Goal: Task Accomplishment & Management: Use online tool/utility

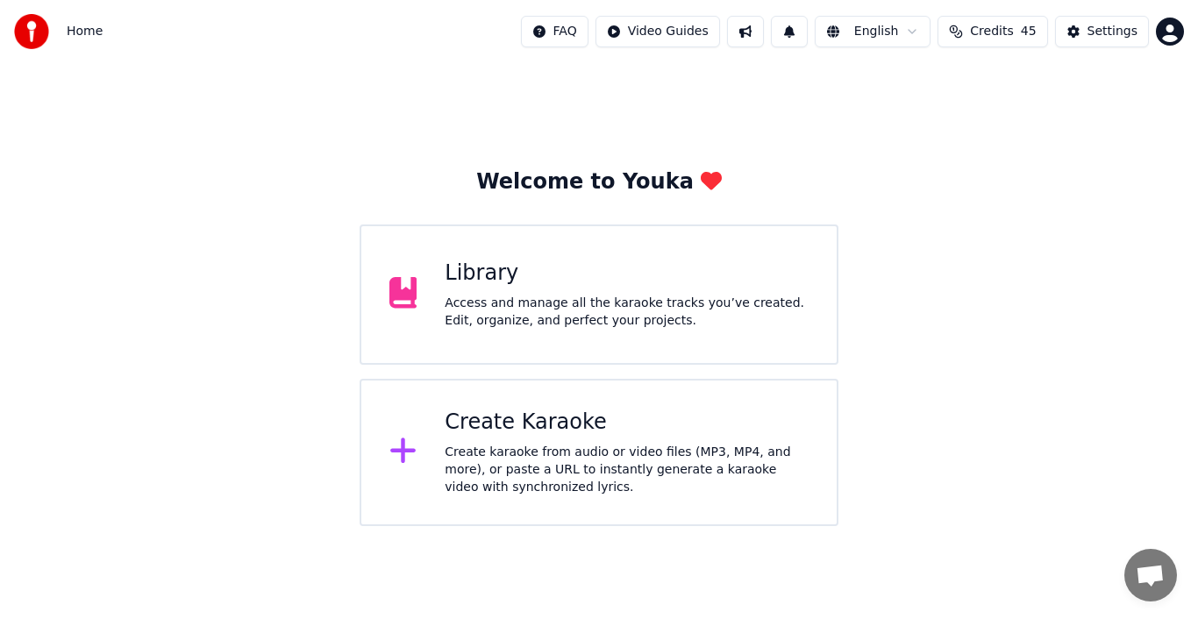
click at [436, 438] on div "Create Karaoke Create karaoke from audio or video files (MP3, MP4, and more), o…" at bounding box center [598, 452] width 479 height 147
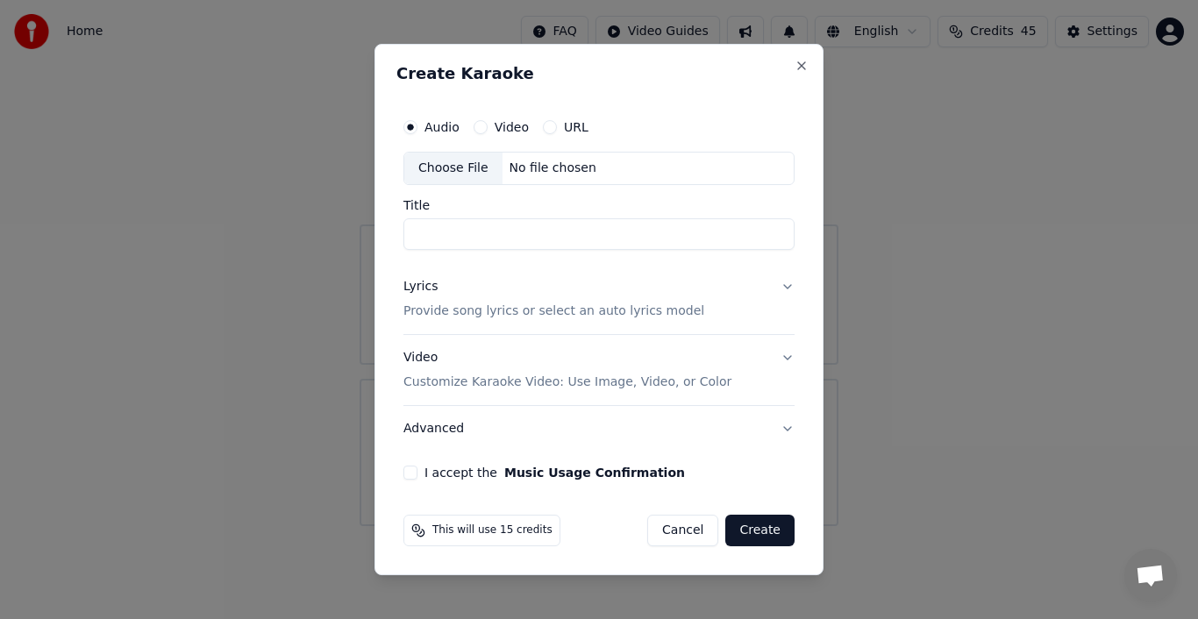
click at [460, 167] on div "Choose File" at bounding box center [453, 169] width 98 height 32
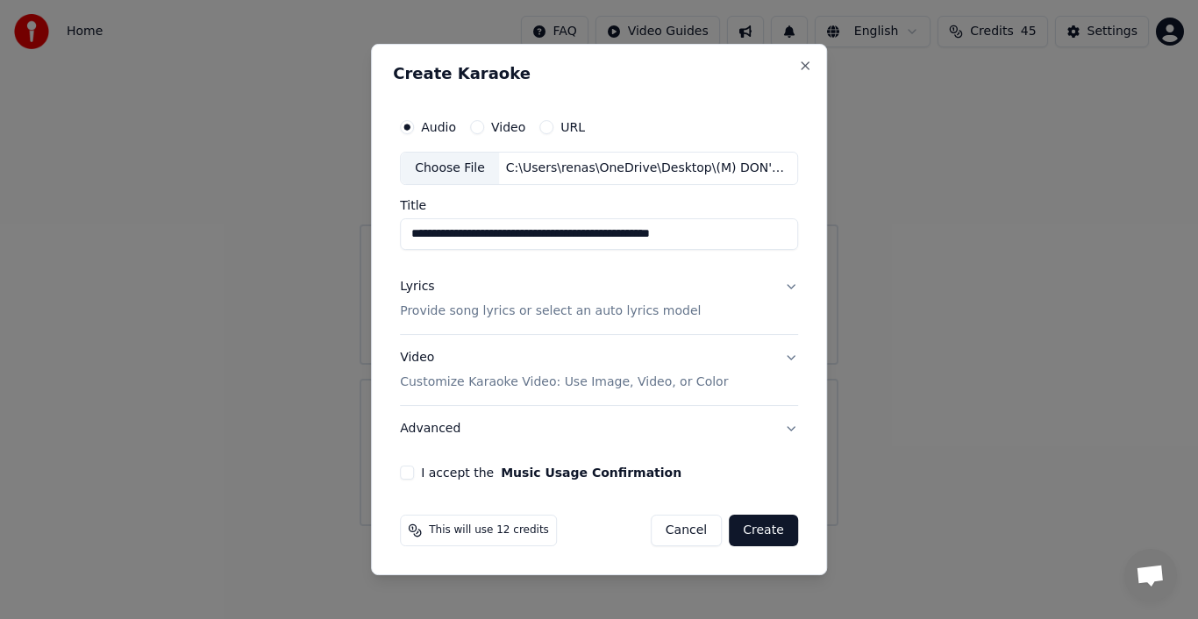
click at [766, 237] on input "**********" at bounding box center [599, 234] width 398 height 32
click at [657, 234] on input "**********" at bounding box center [599, 234] width 398 height 32
type input "**********"
click at [416, 284] on div "Lyrics" at bounding box center [417, 287] width 34 height 18
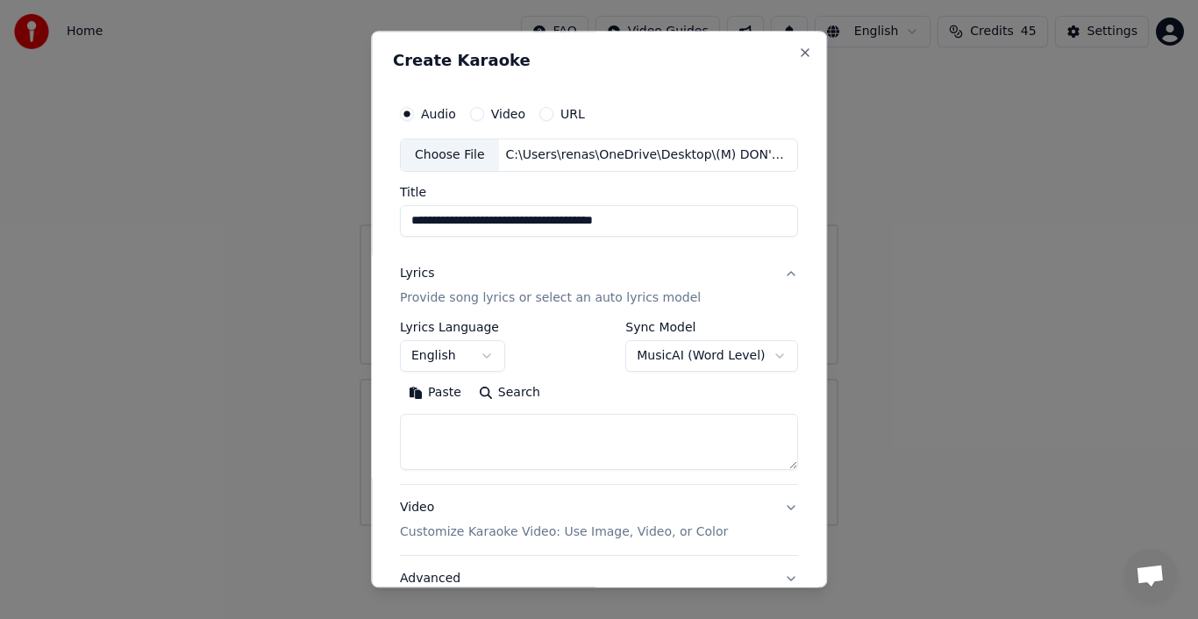
click at [426, 395] on button "Paste" at bounding box center [435, 393] width 70 height 28
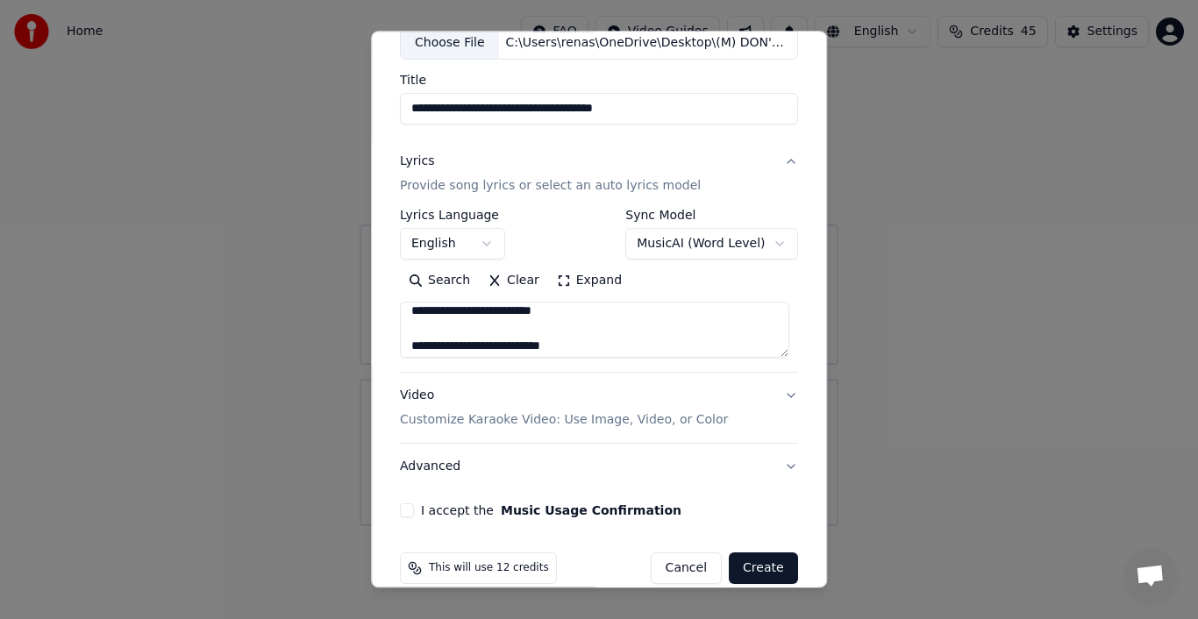
scroll to position [135, 0]
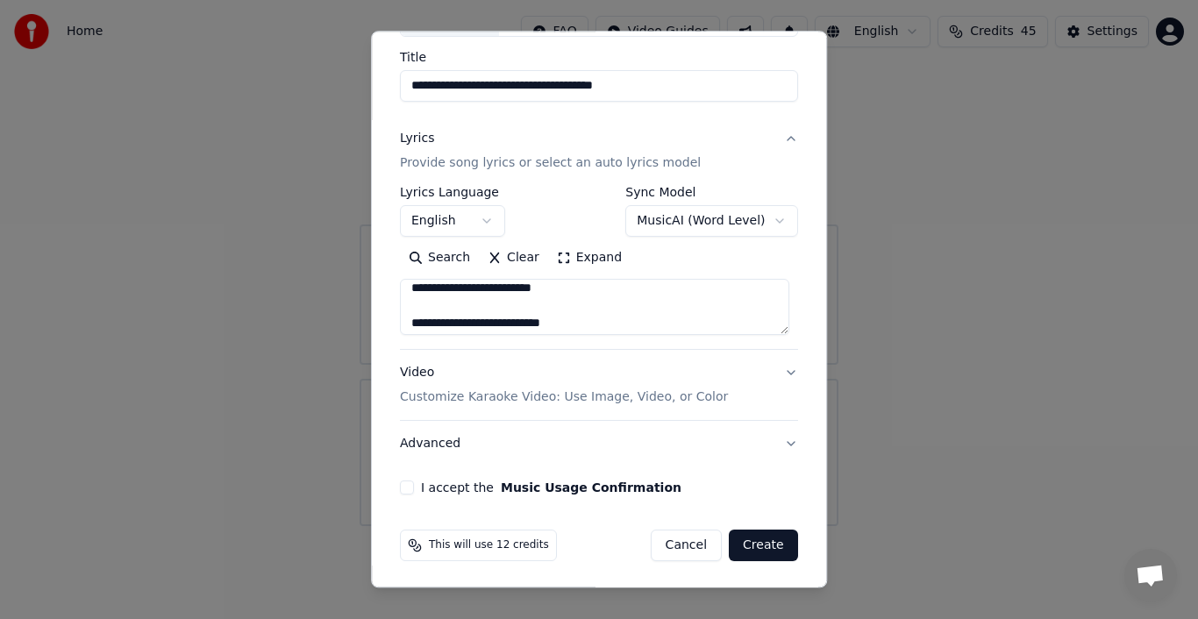
click at [431, 444] on button "Advanced" at bounding box center [599, 444] width 398 height 46
type textarea "**********"
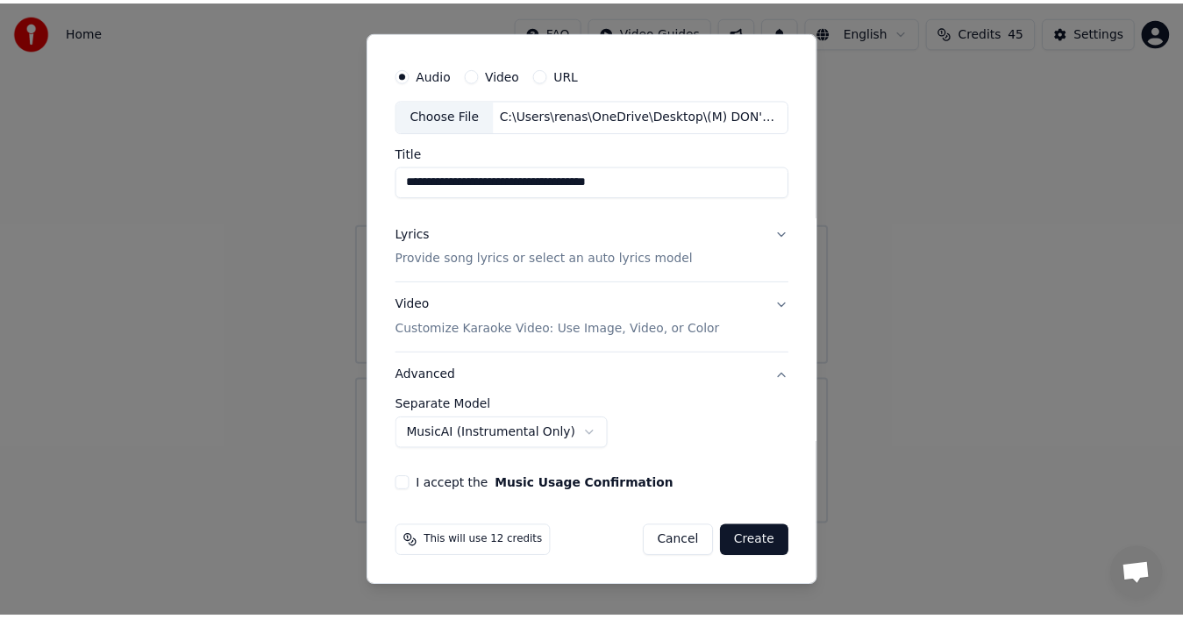
scroll to position [37, 0]
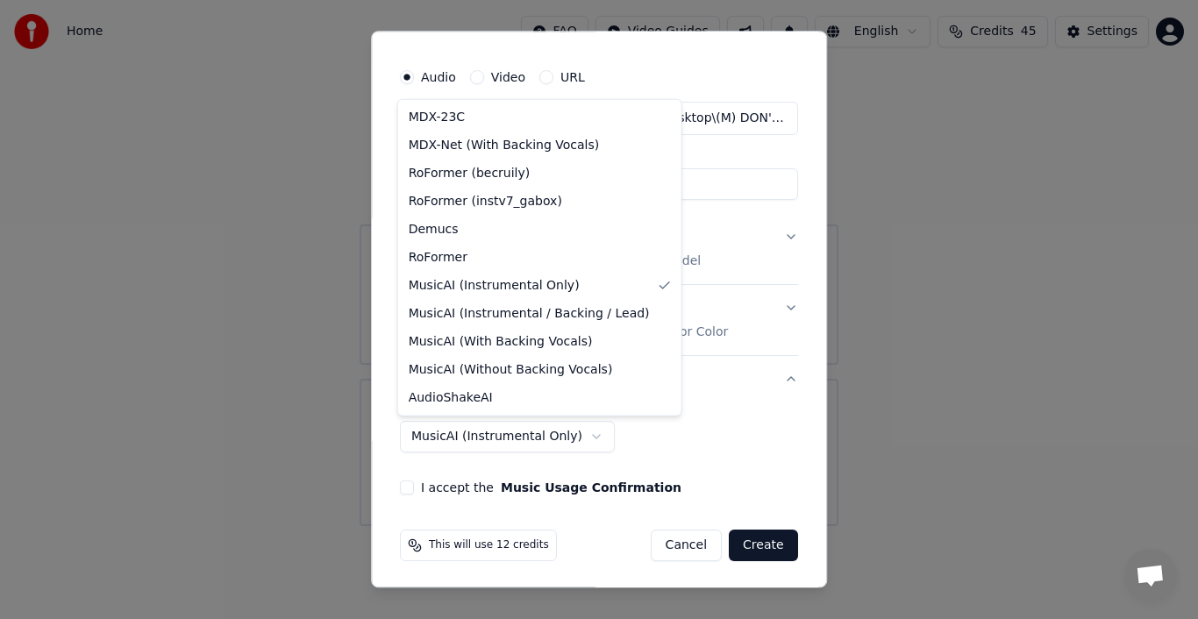
click at [561, 437] on body "**********" at bounding box center [599, 263] width 1198 height 526
select select "**********"
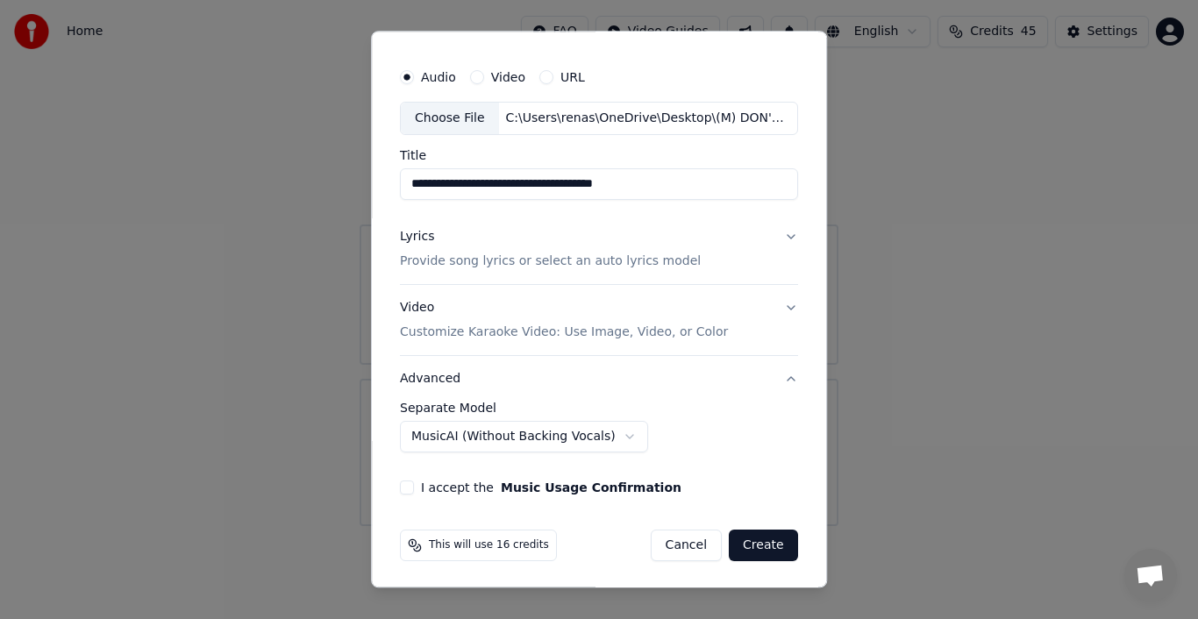
click at [416, 483] on div "I accept the Music Usage Confirmation" at bounding box center [599, 488] width 398 height 14
click at [405, 488] on button "I accept the Music Usage Confirmation" at bounding box center [407, 488] width 14 height 14
click at [747, 549] on button "Create" at bounding box center [763, 546] width 69 height 32
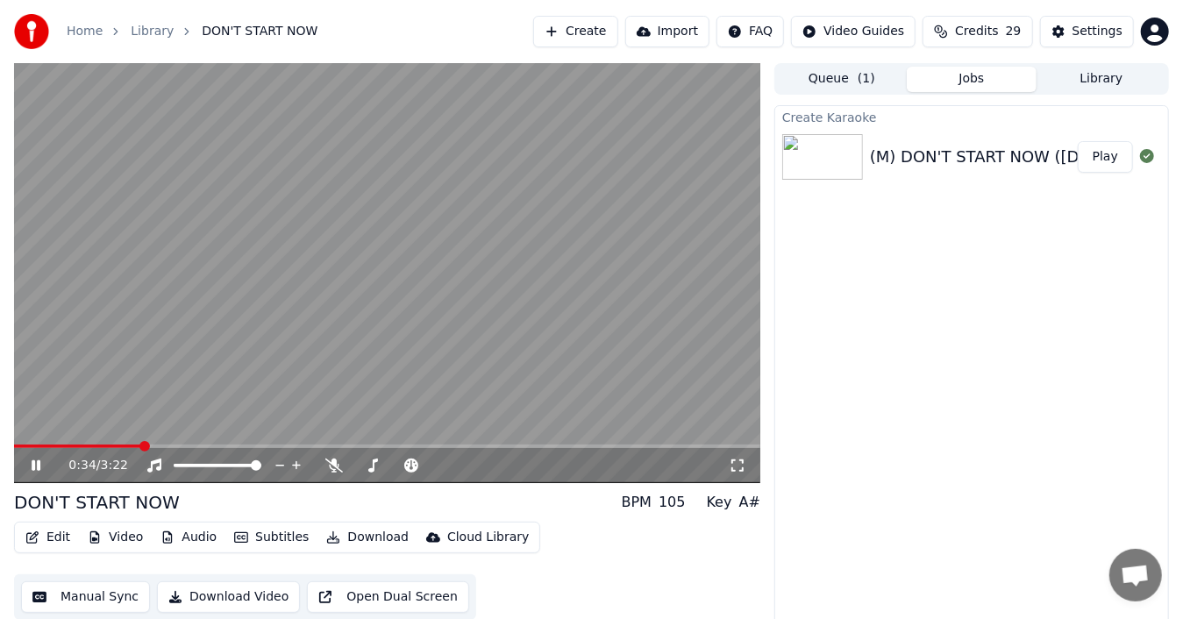
click at [42, 463] on icon at bounding box center [48, 466] width 40 height 14
click at [179, 540] on button "Audio" at bounding box center [188, 537] width 70 height 25
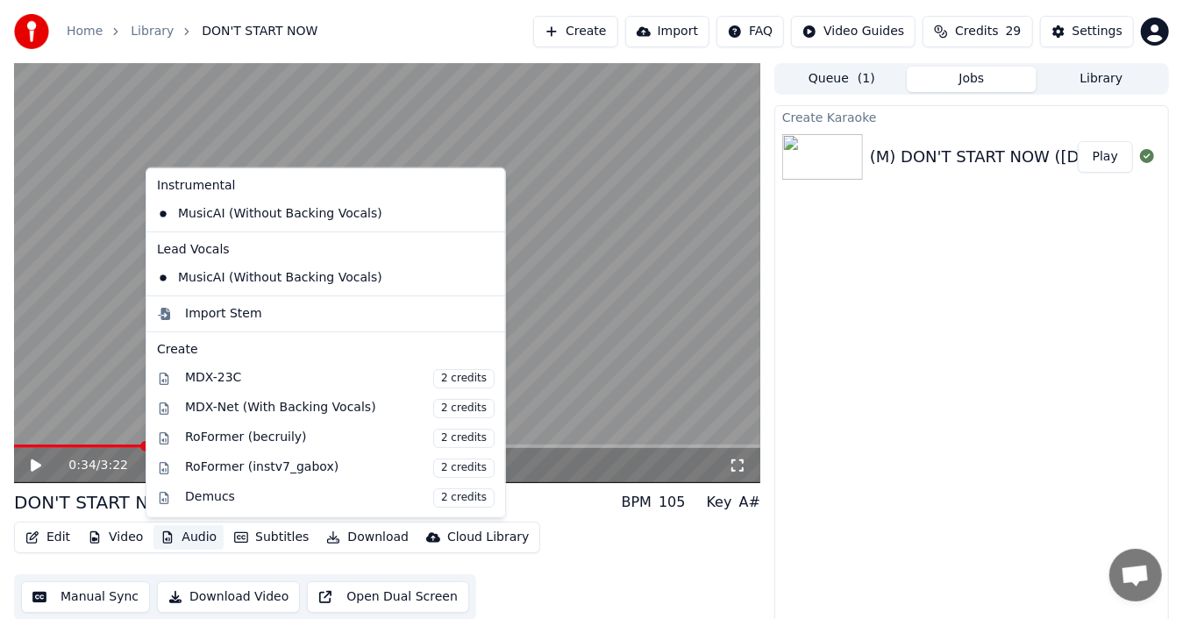
click at [482, 277] on icon at bounding box center [488, 278] width 12 height 14
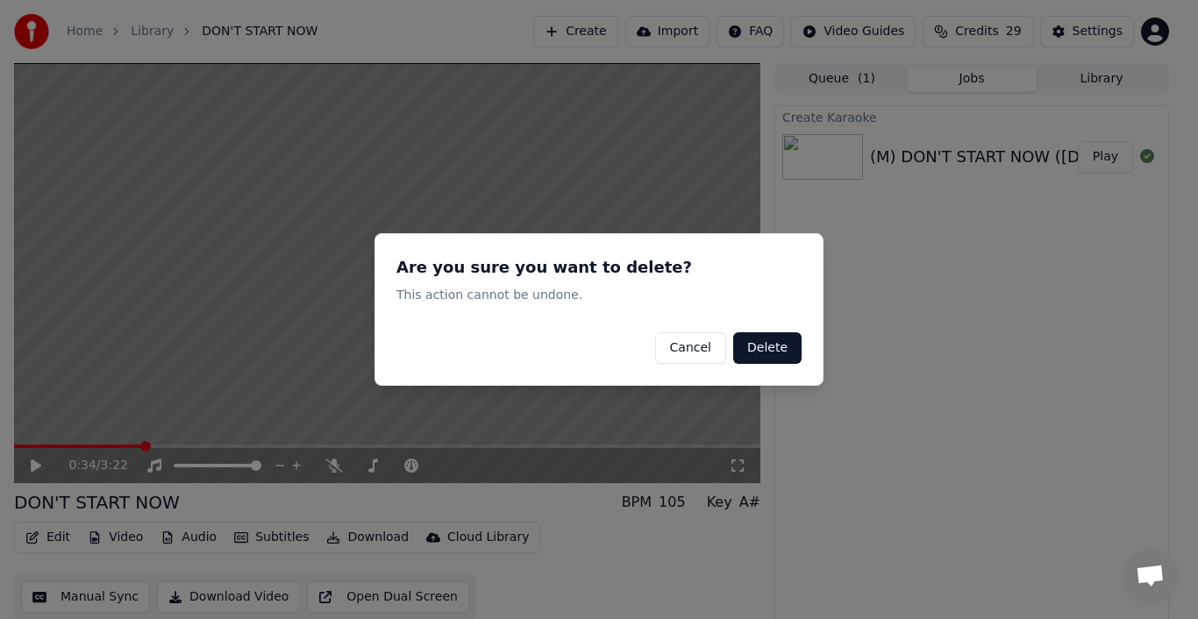
click at [759, 346] on button "Delete" at bounding box center [767, 348] width 68 height 32
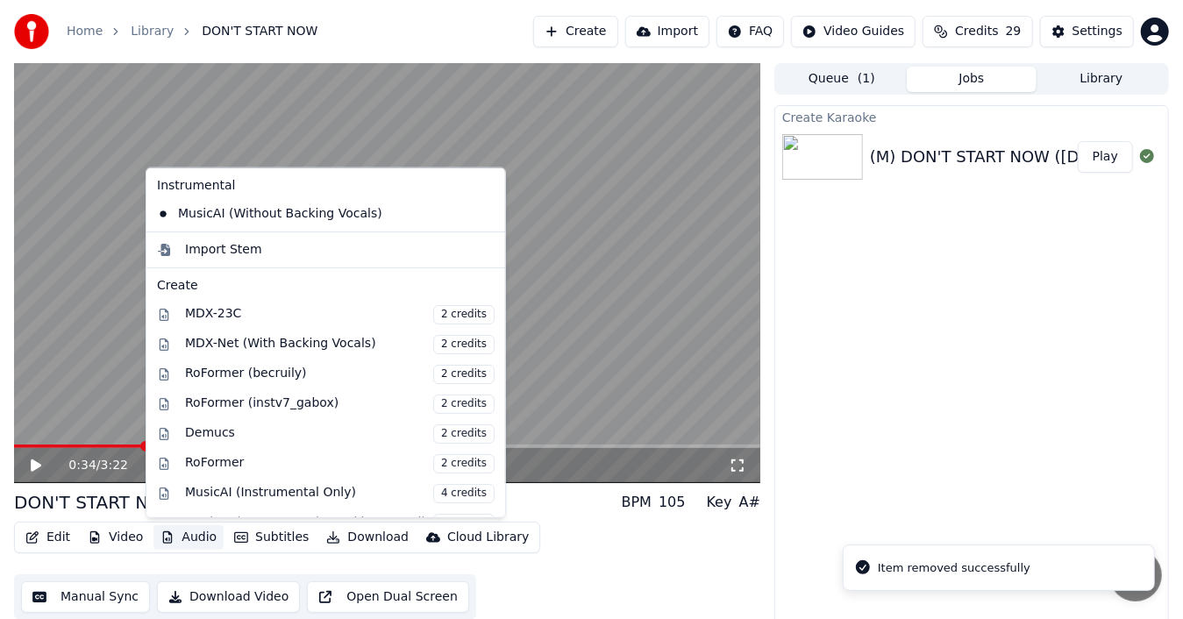
click at [188, 535] on button "Audio" at bounding box center [188, 537] width 70 height 25
click at [482, 214] on icon at bounding box center [488, 214] width 12 height 14
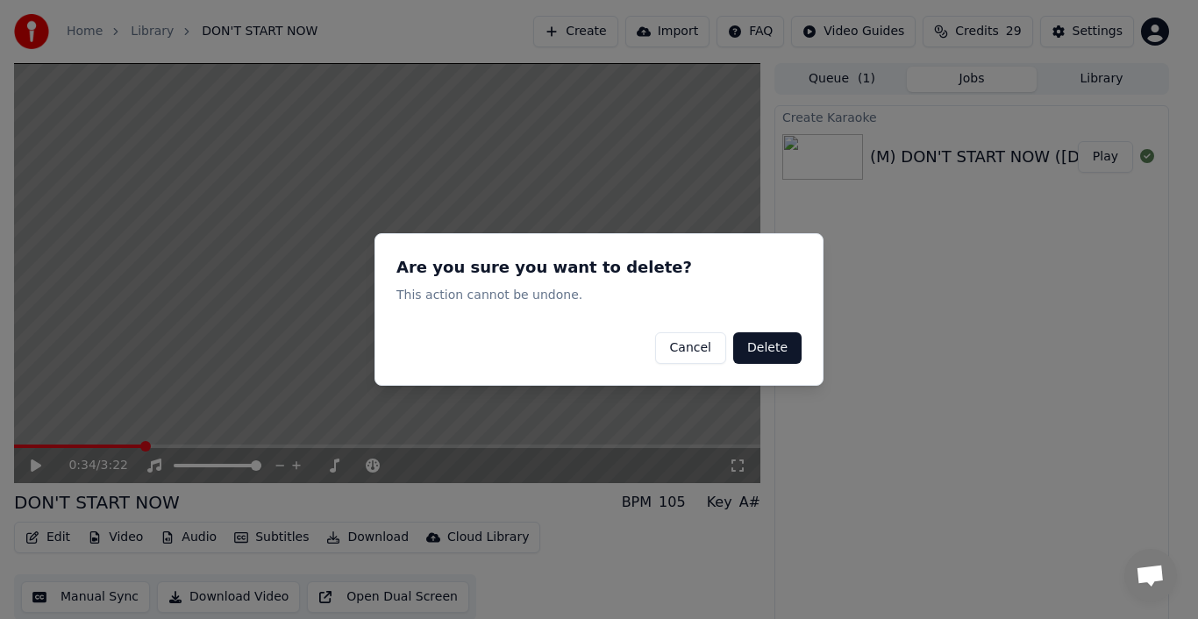
click at [753, 345] on button "Delete" at bounding box center [767, 348] width 68 height 32
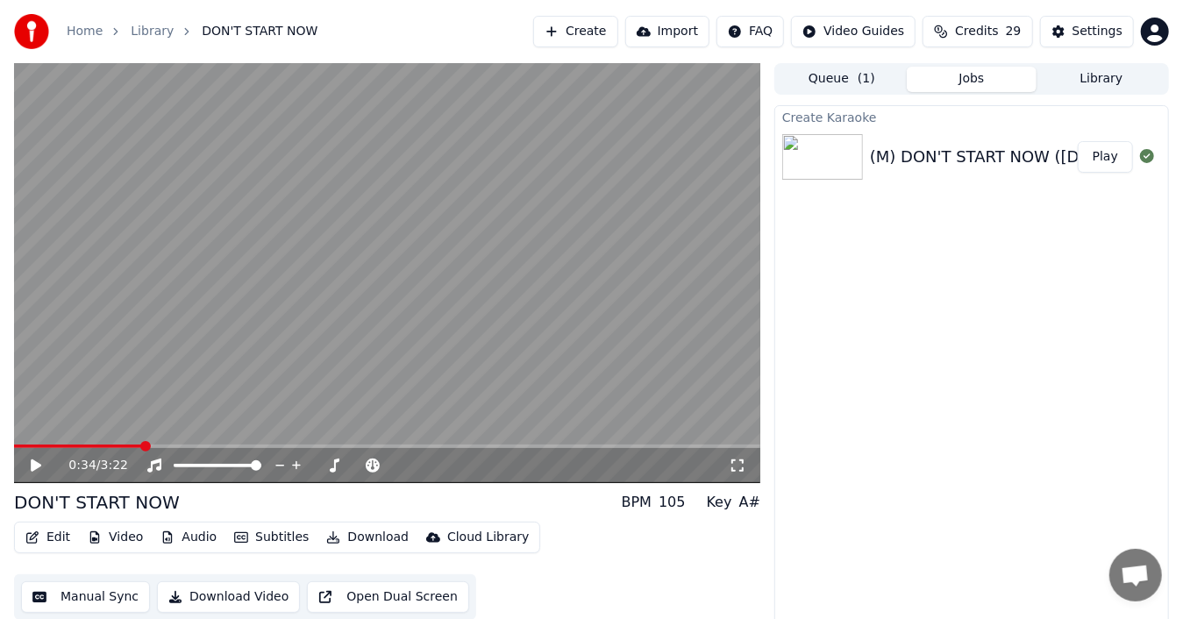
click at [40, 461] on icon at bounding box center [48, 466] width 40 height 14
click at [32, 463] on icon at bounding box center [48, 466] width 40 height 14
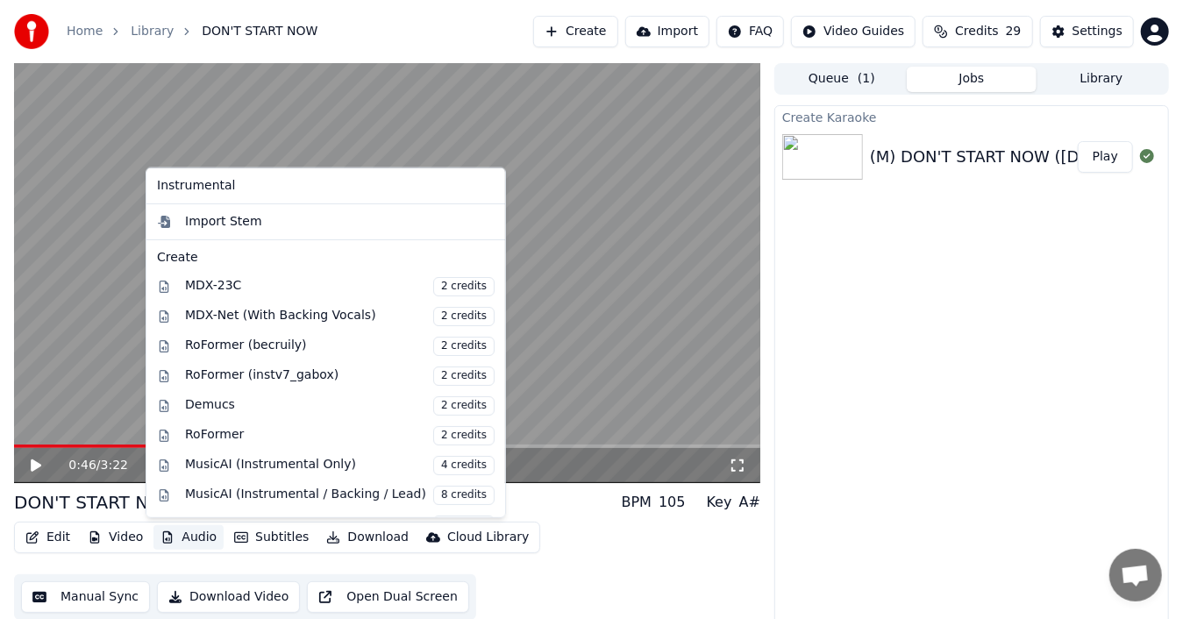
click at [199, 537] on button "Audio" at bounding box center [188, 537] width 70 height 25
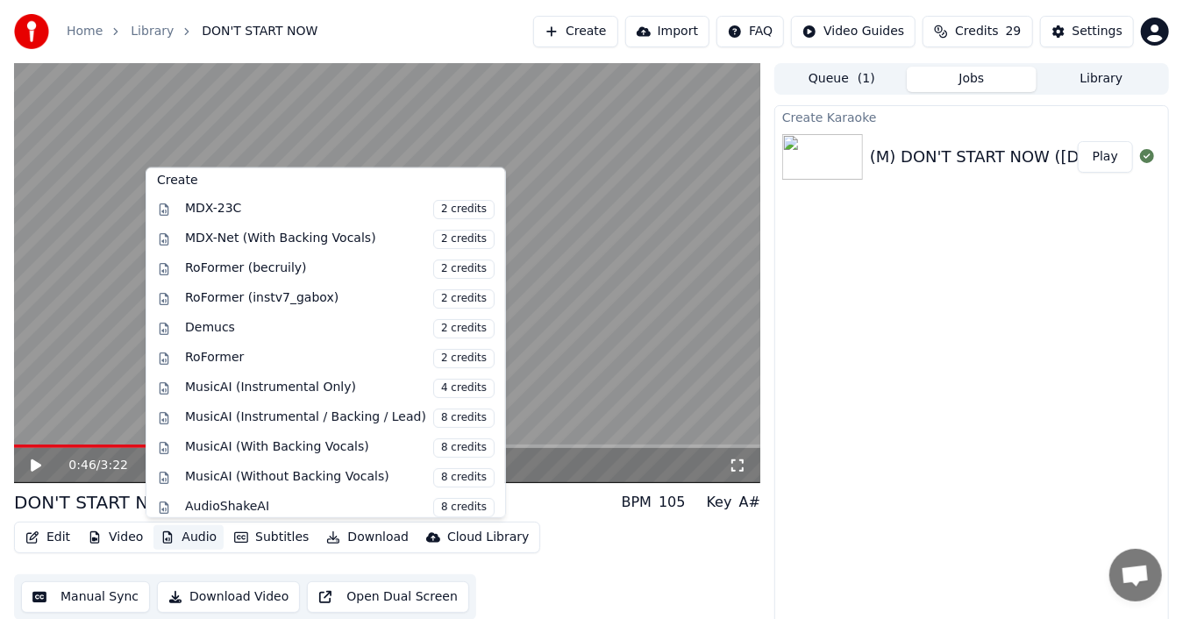
scroll to position [79, 0]
click at [292, 377] on div "MusicAI (Instrumental Only) 4 credits" at bounding box center [340, 386] width 310 height 19
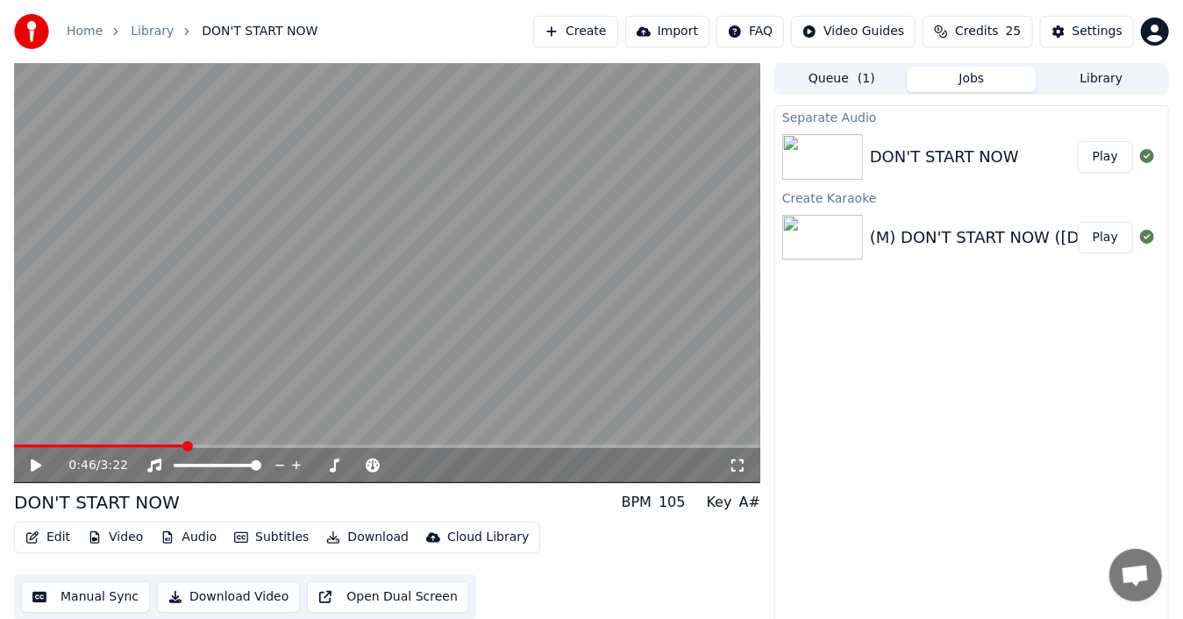
click at [1108, 155] on button "Play" at bounding box center [1105, 157] width 55 height 32
click at [36, 461] on icon at bounding box center [48, 466] width 40 height 14
click at [39, 468] on icon at bounding box center [48, 466] width 40 height 14
click at [34, 468] on icon at bounding box center [36, 465] width 9 height 11
click at [346, 537] on button "Download" at bounding box center [367, 537] width 96 height 25
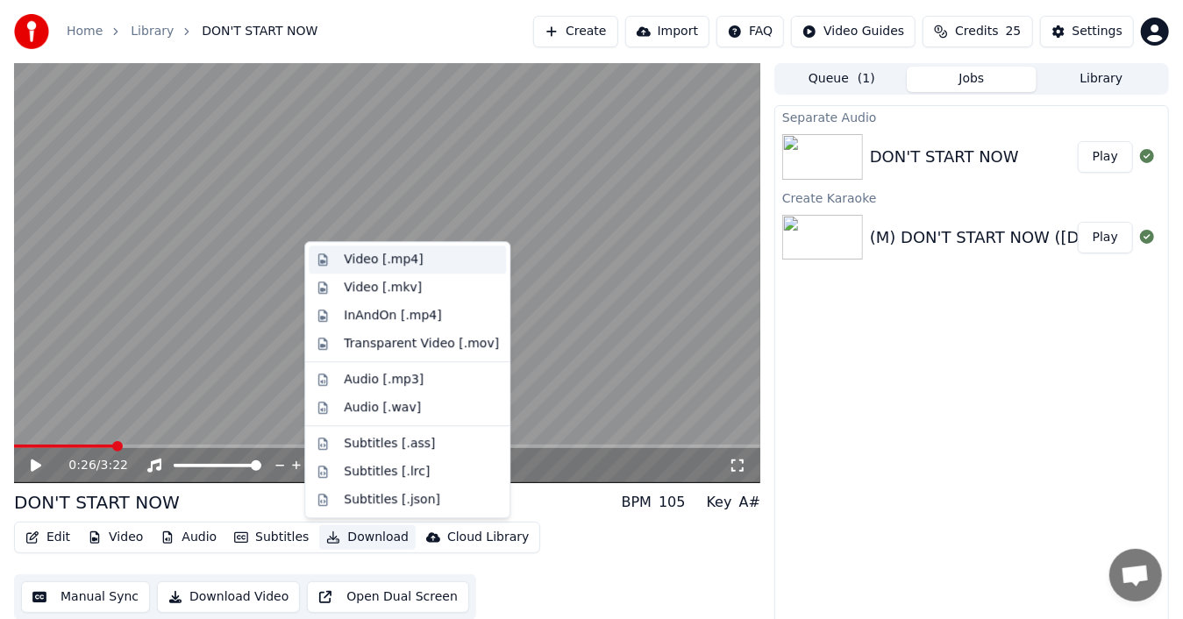
click at [395, 254] on div "Video [.mp4]" at bounding box center [383, 260] width 79 height 18
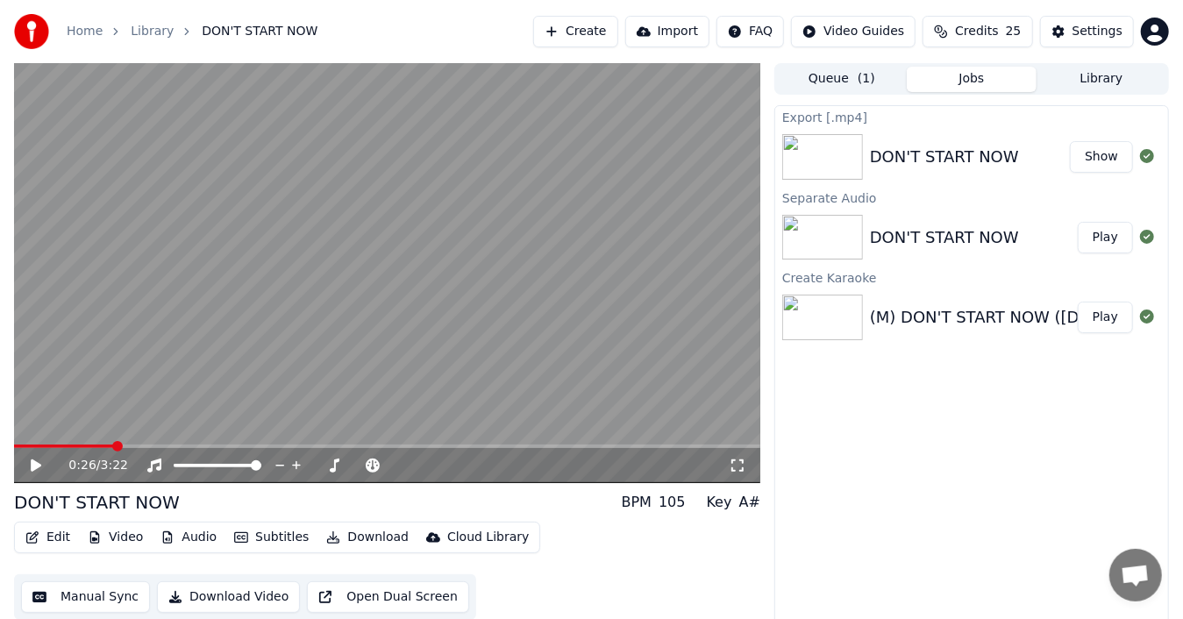
click at [1102, 161] on button "Show" at bounding box center [1101, 157] width 63 height 32
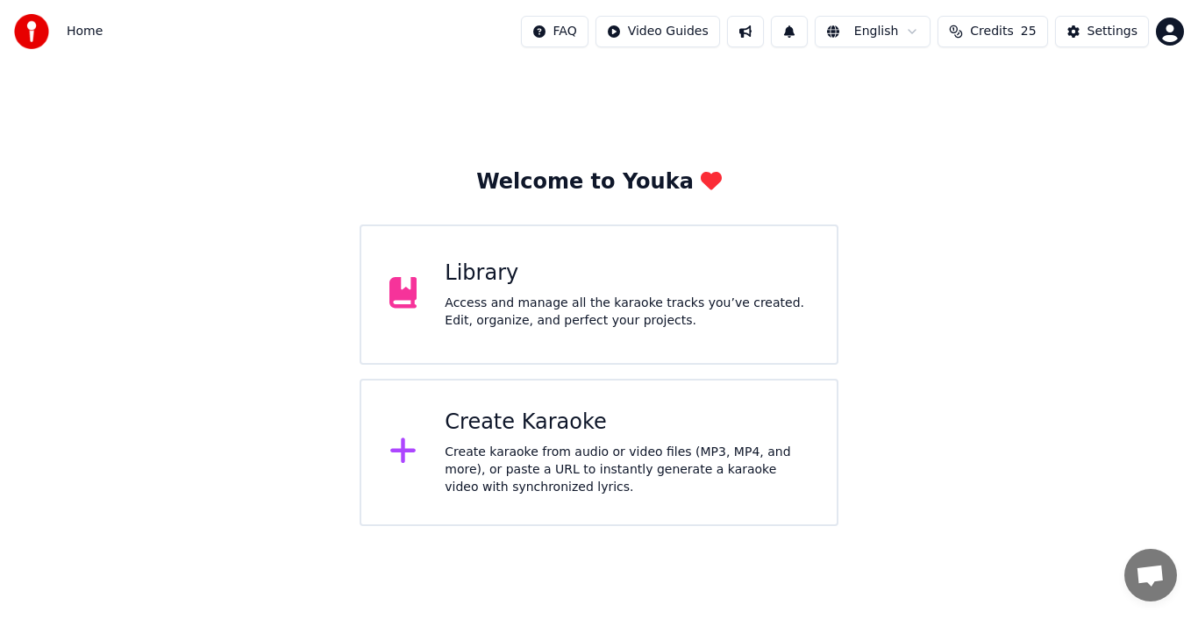
click at [502, 448] on div "Create karaoke from audio or video files (MP3, MP4, and more), or paste a URL t…" at bounding box center [627, 470] width 364 height 53
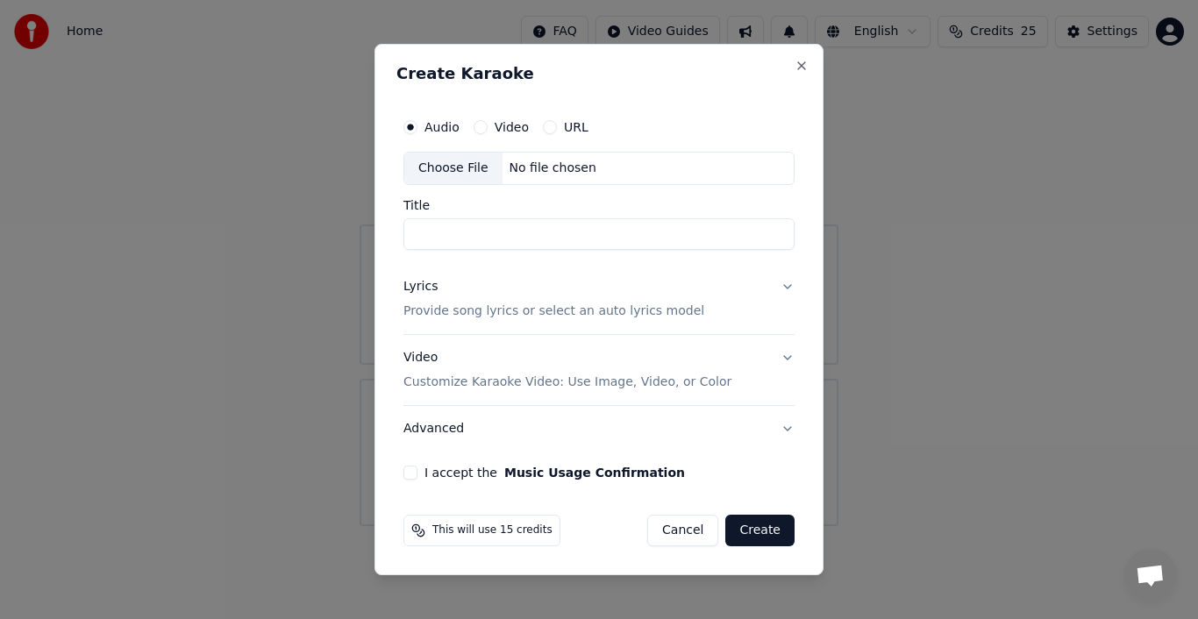
click at [452, 171] on div "Choose File" at bounding box center [453, 169] width 98 height 32
type input "**********"
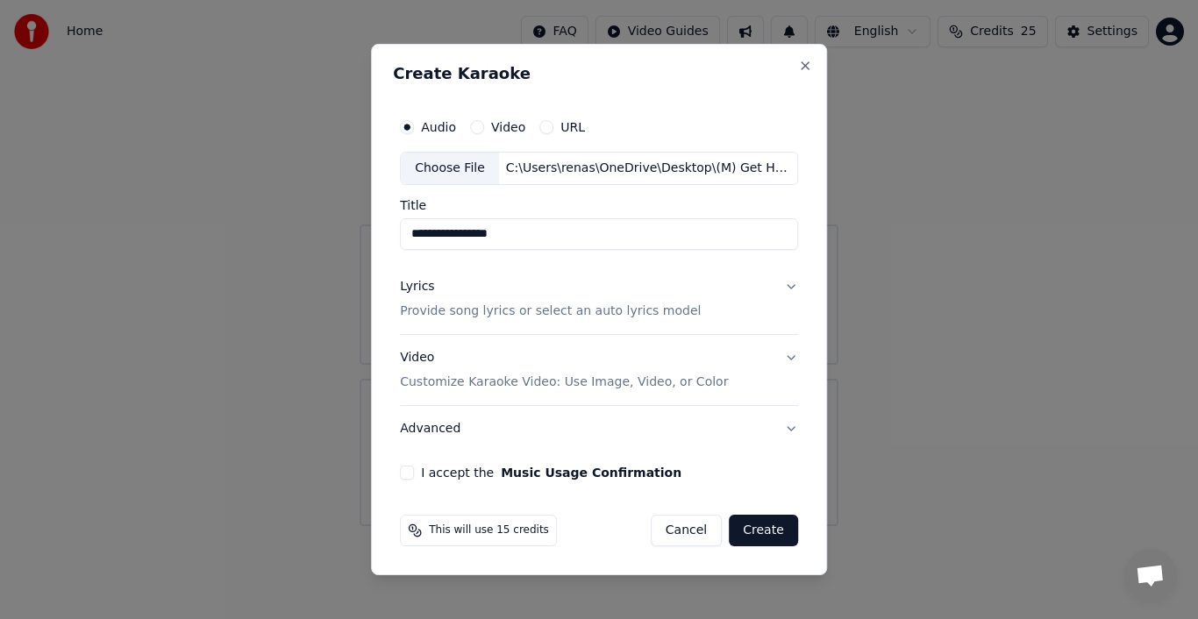
click at [424, 284] on div "Lyrics" at bounding box center [417, 287] width 34 height 18
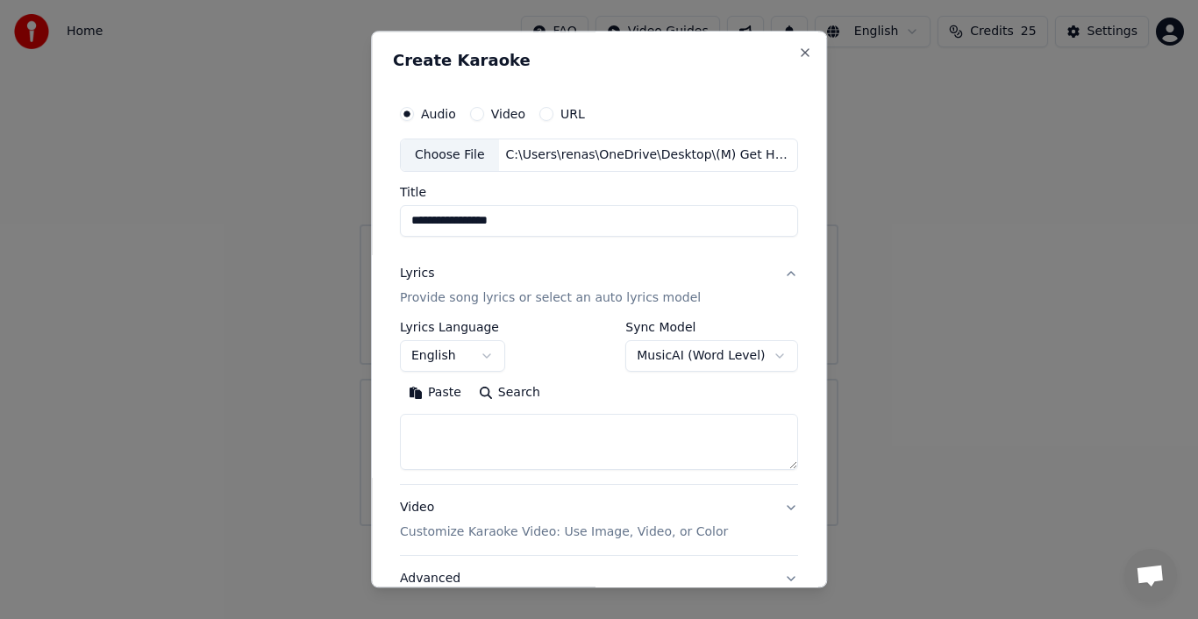
click at [426, 393] on button "Paste" at bounding box center [435, 393] width 70 height 28
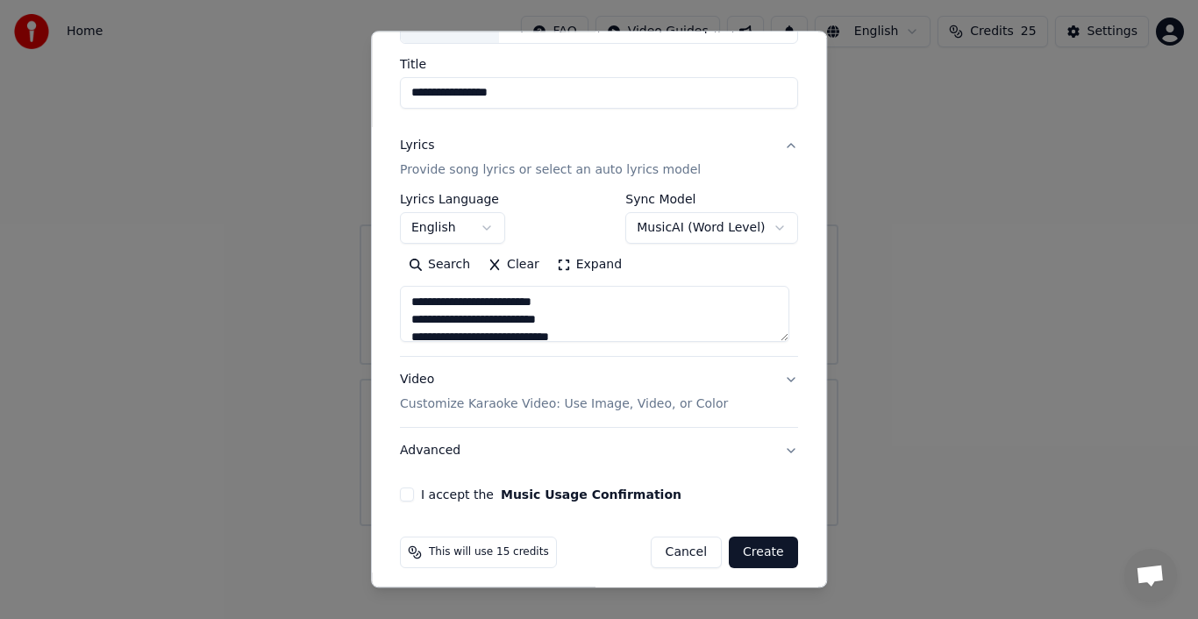
scroll to position [135, 0]
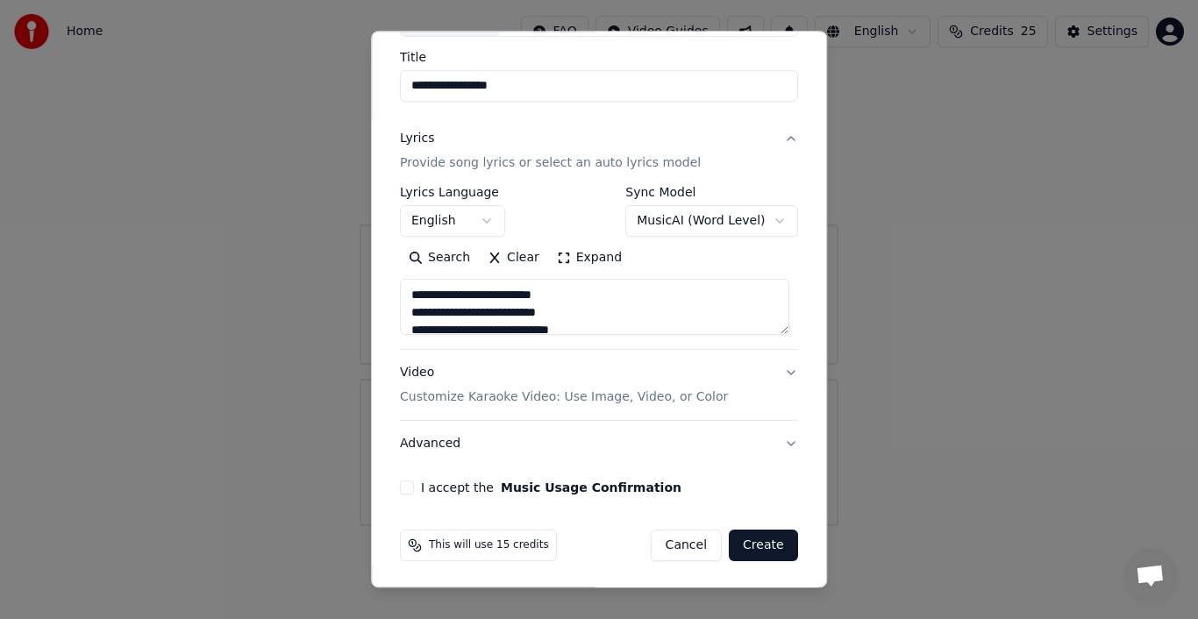
click at [421, 443] on button "Advanced" at bounding box center [599, 444] width 398 height 46
type textarea "**********"
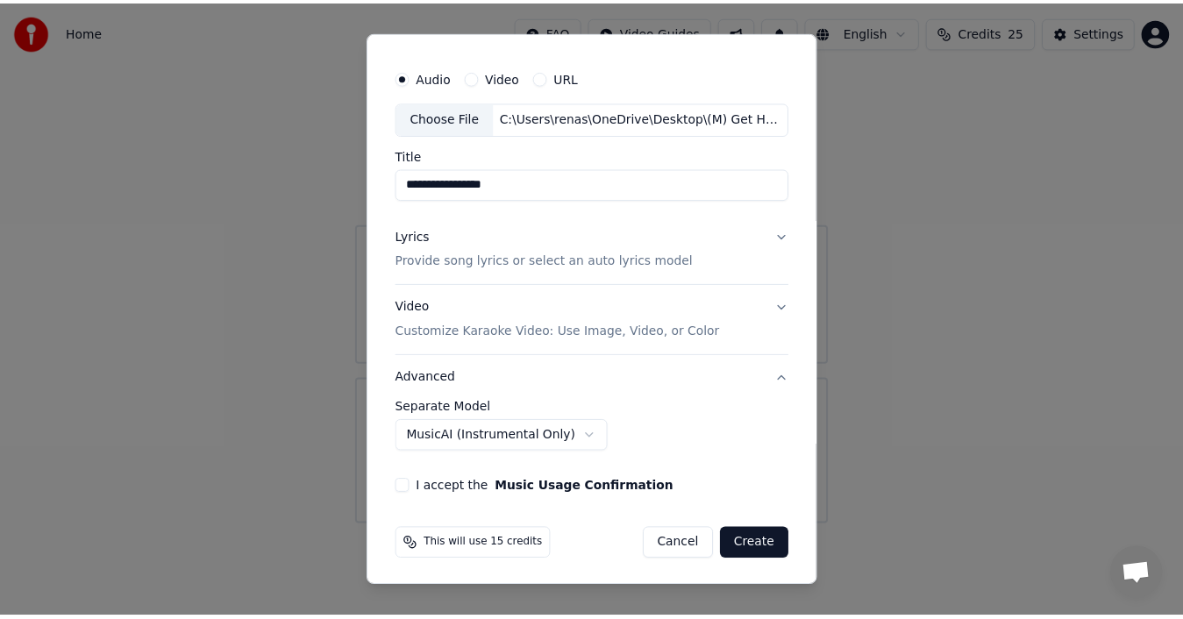
scroll to position [37, 0]
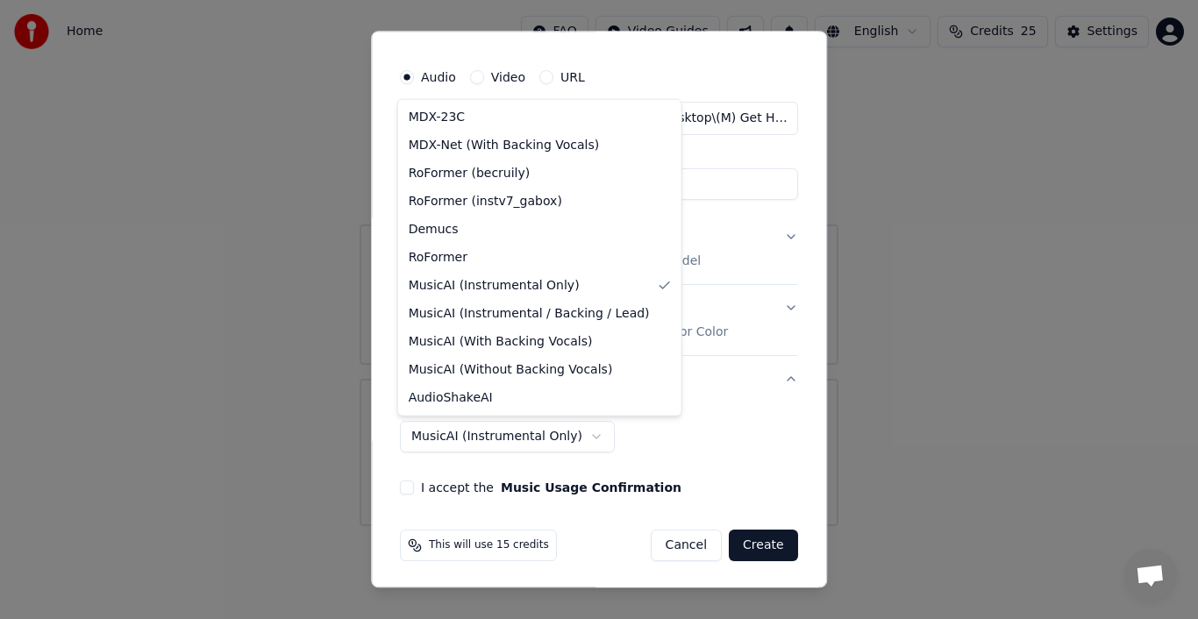
click at [568, 435] on body "**********" at bounding box center [599, 263] width 1198 height 526
select select "**********"
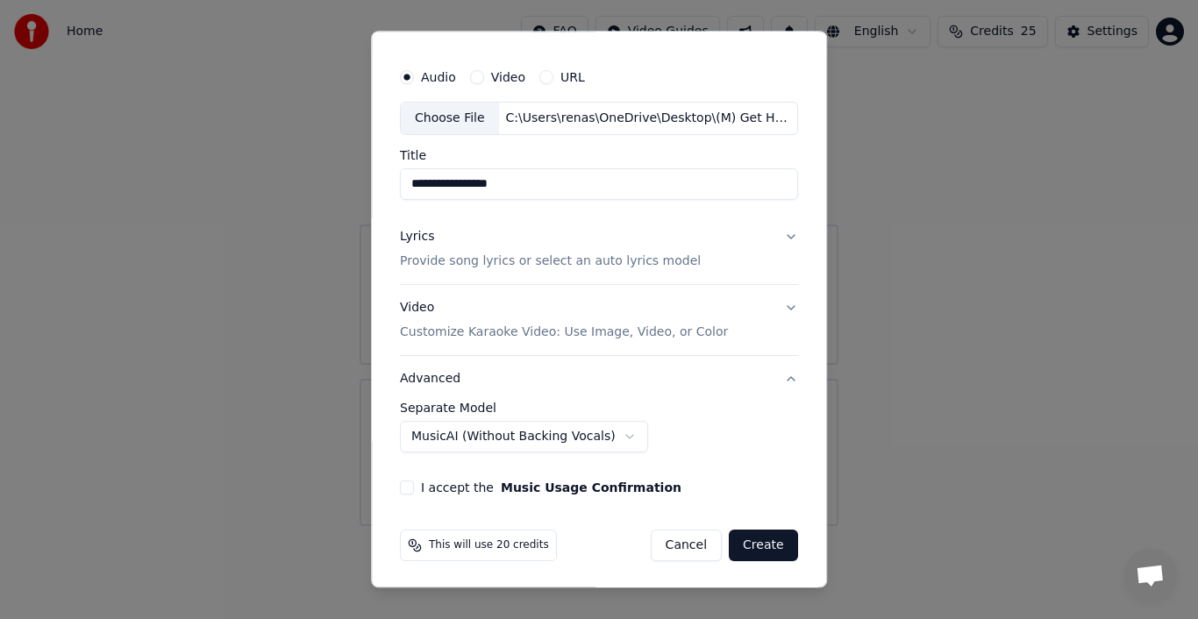
click at [405, 489] on button "I accept the Music Usage Confirmation" at bounding box center [407, 488] width 14 height 14
click at [769, 545] on button "Create" at bounding box center [763, 546] width 69 height 32
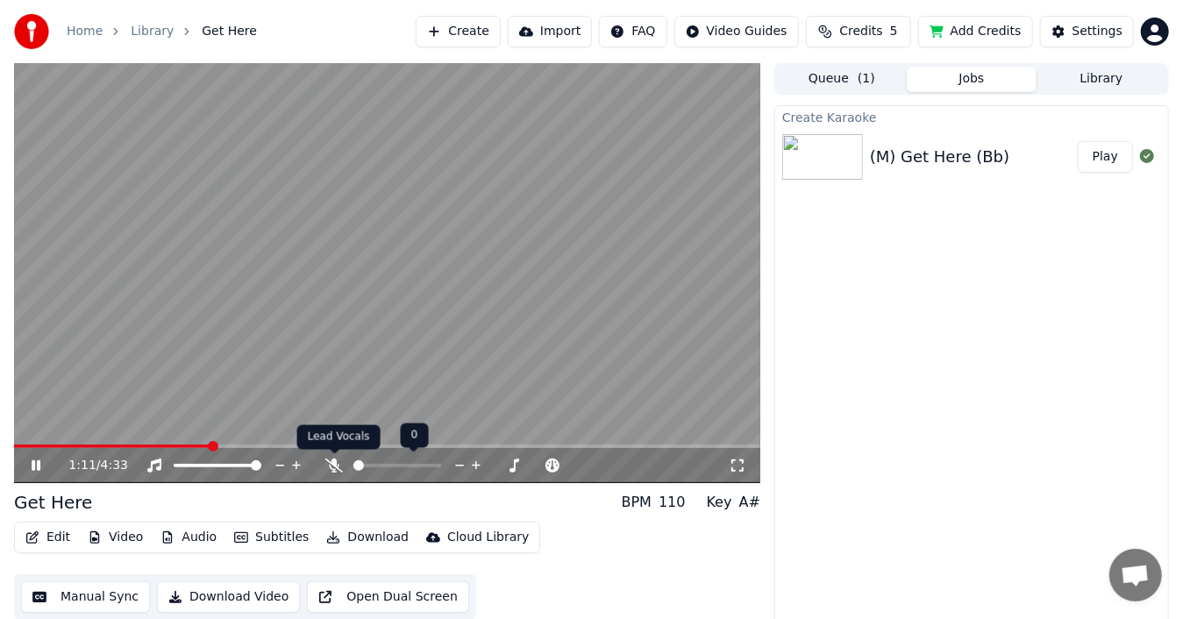
click at [333, 459] on icon at bounding box center [334, 466] width 18 height 14
click at [333, 459] on icon at bounding box center [335, 466] width 10 height 14
click at [33, 466] on icon at bounding box center [36, 465] width 9 height 11
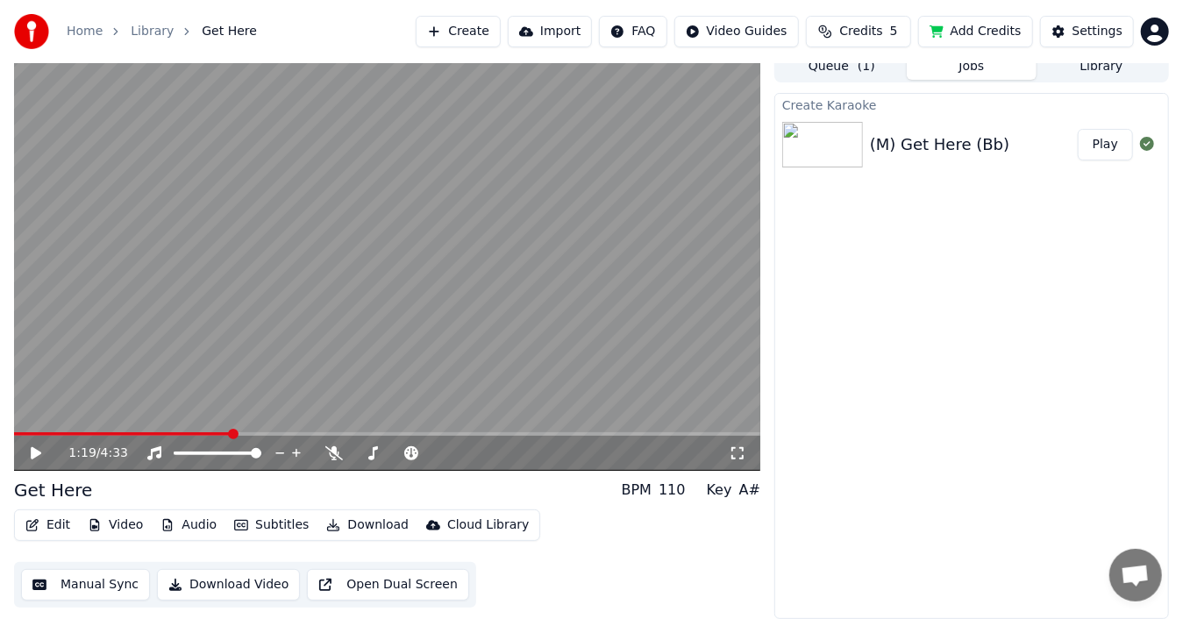
click at [165, 523] on icon "button" at bounding box center [168, 525] width 10 height 12
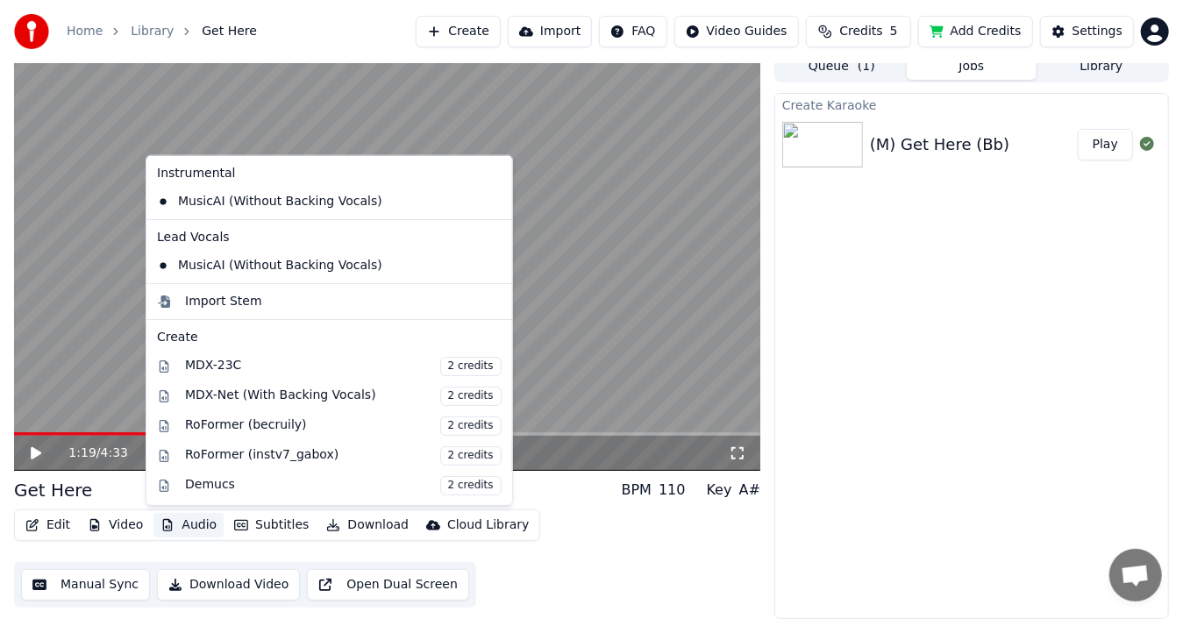
click at [489, 200] on icon at bounding box center [495, 202] width 12 height 14
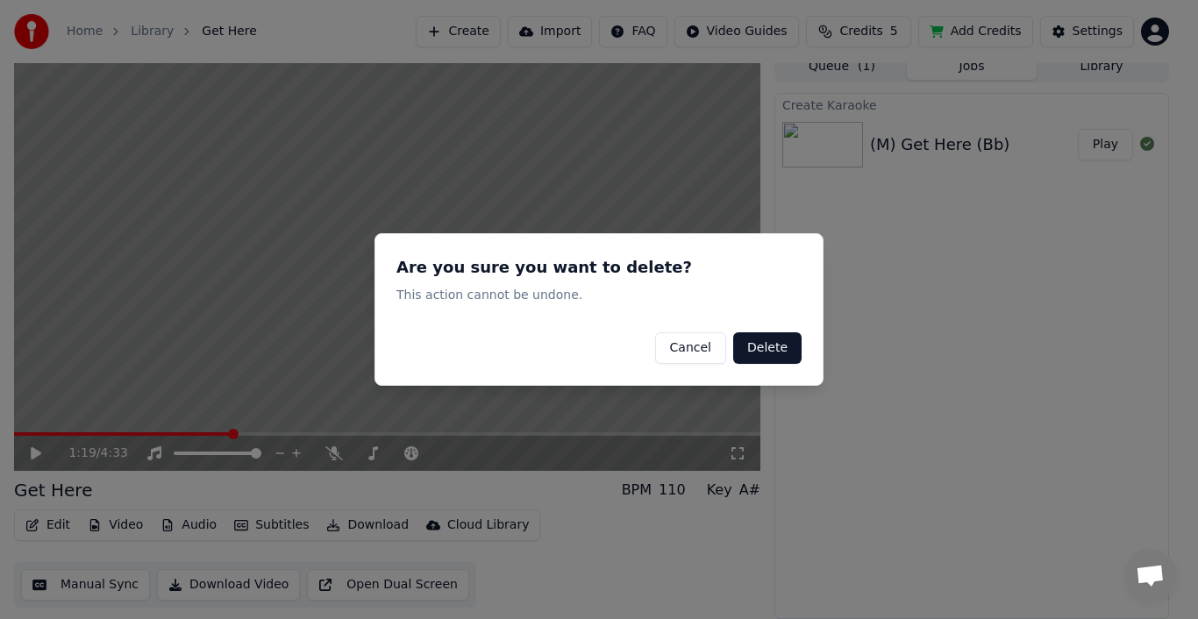
click at [783, 351] on button "Delete" at bounding box center [767, 348] width 68 height 32
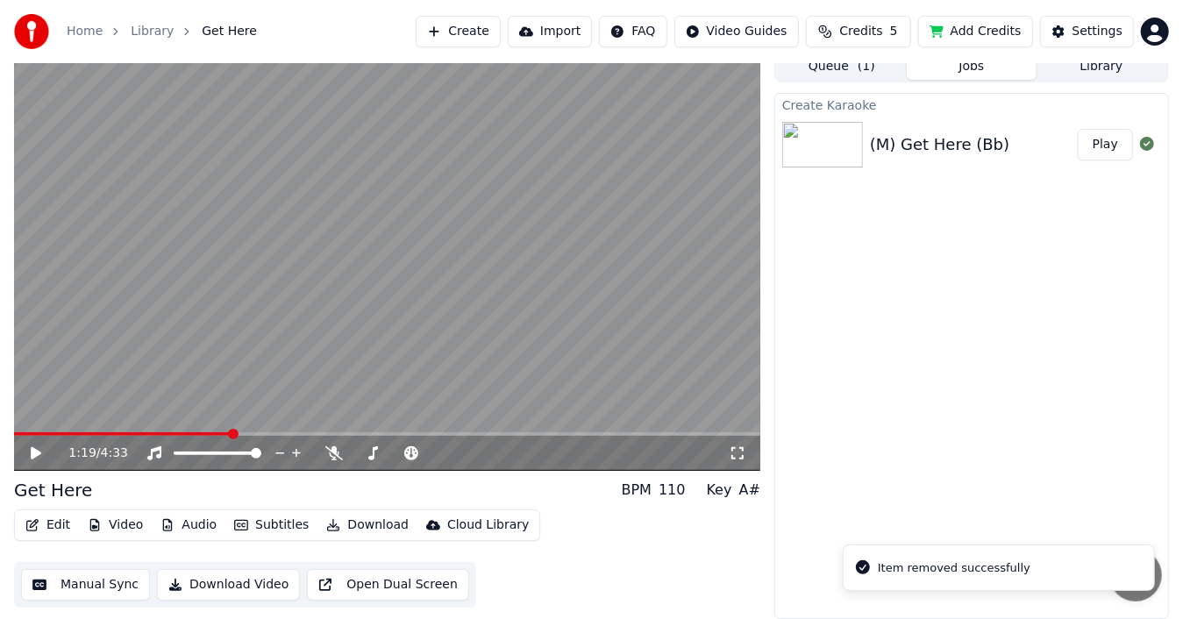
click at [179, 524] on button "Audio" at bounding box center [188, 525] width 70 height 25
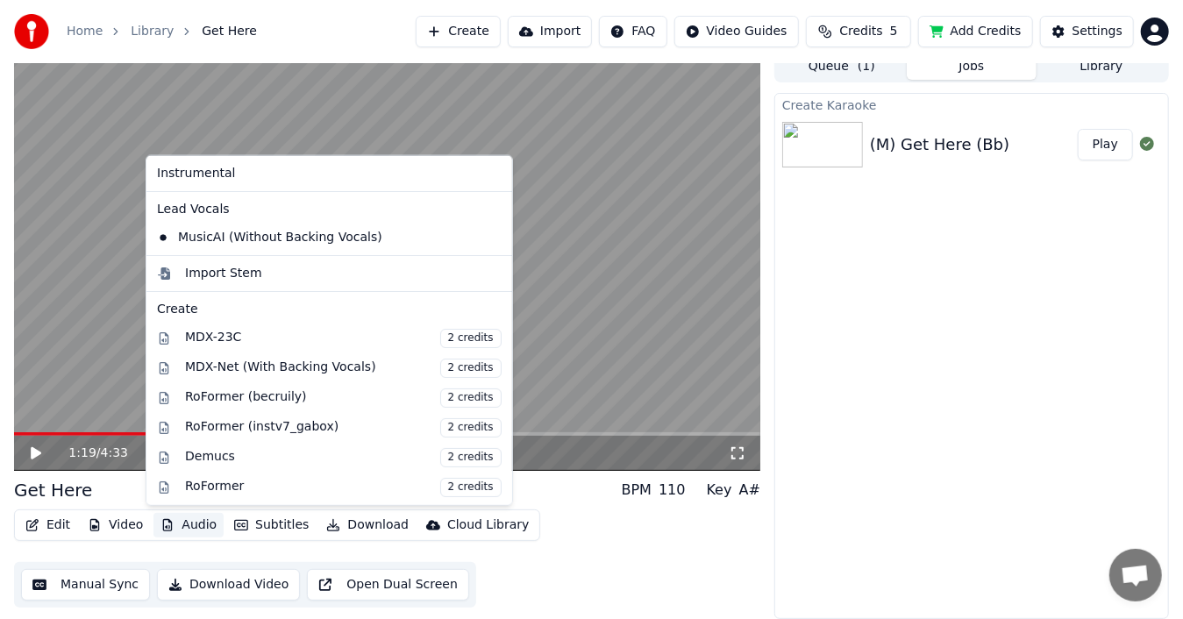
click at [489, 240] on icon at bounding box center [495, 238] width 12 height 14
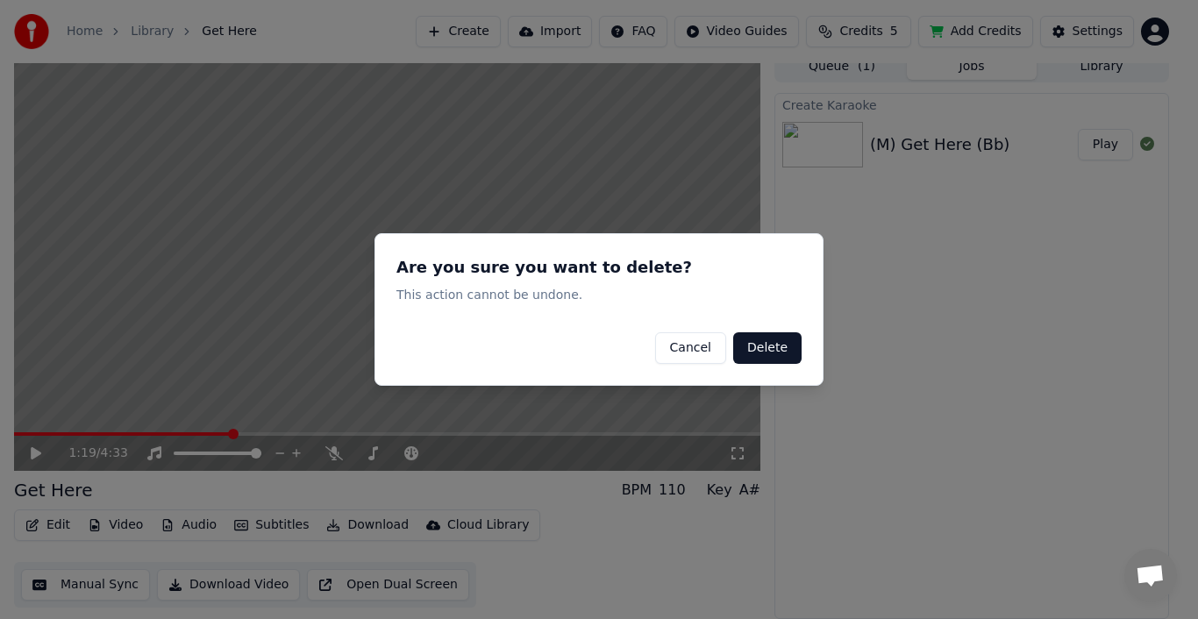
click at [776, 350] on button "Delete" at bounding box center [767, 348] width 68 height 32
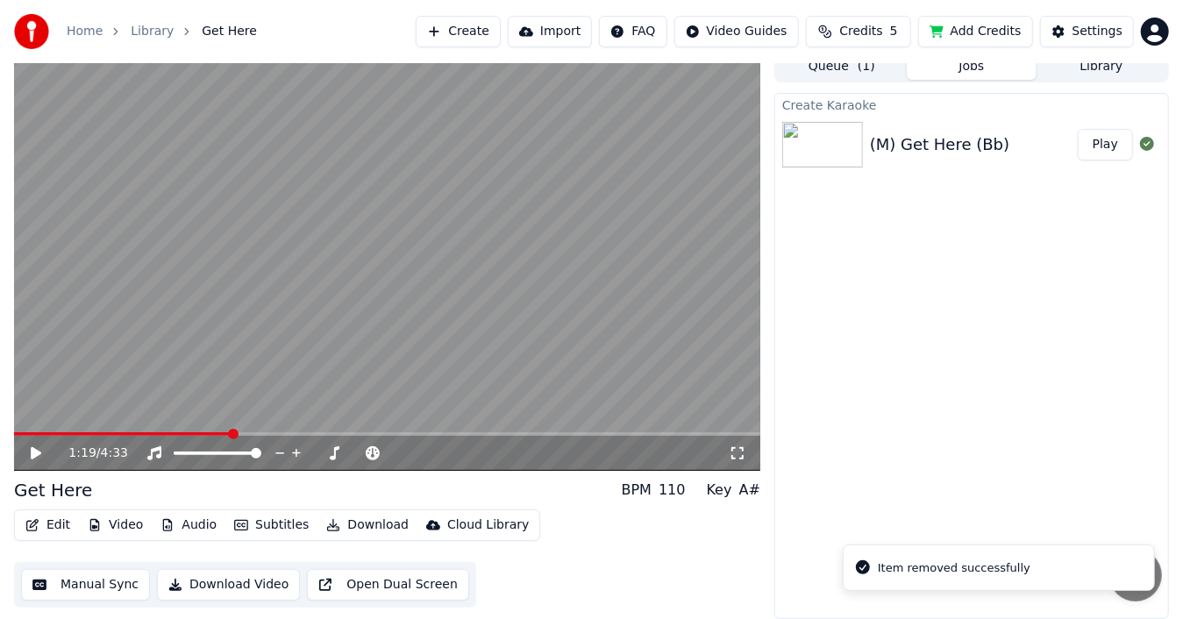
click at [37, 453] on icon at bounding box center [36, 453] width 11 height 12
click at [38, 451] on icon at bounding box center [36, 453] width 9 height 11
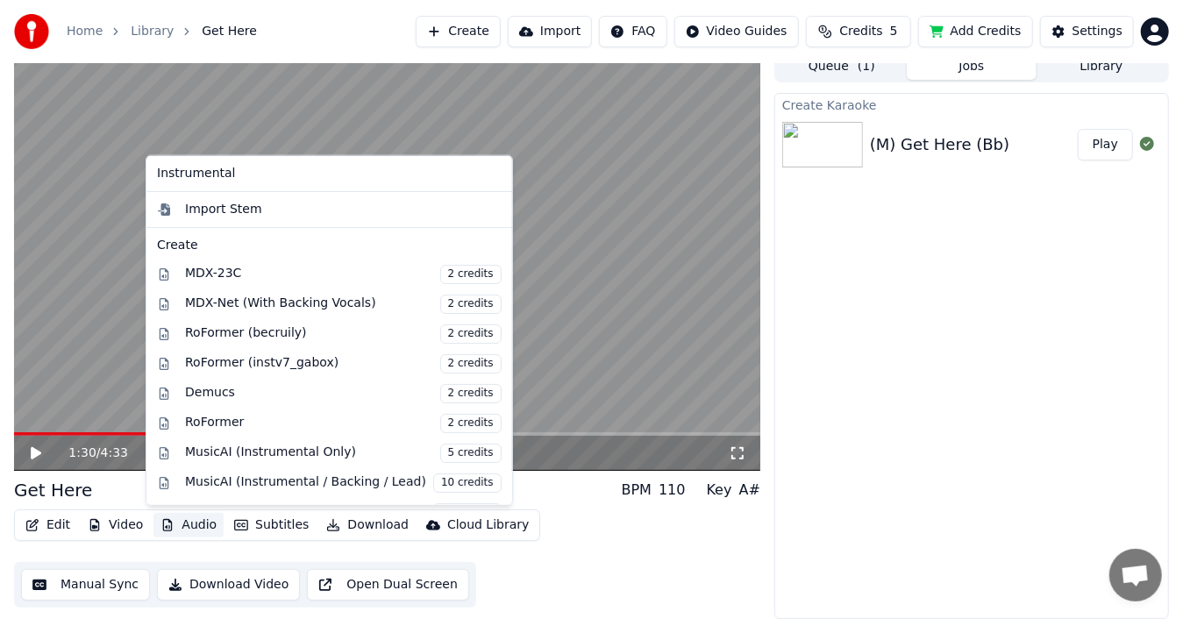
click at [191, 528] on button "Audio" at bounding box center [188, 525] width 70 height 25
click at [217, 446] on div "MusicAI (Instrumental Only) 5 credits" at bounding box center [343, 453] width 317 height 19
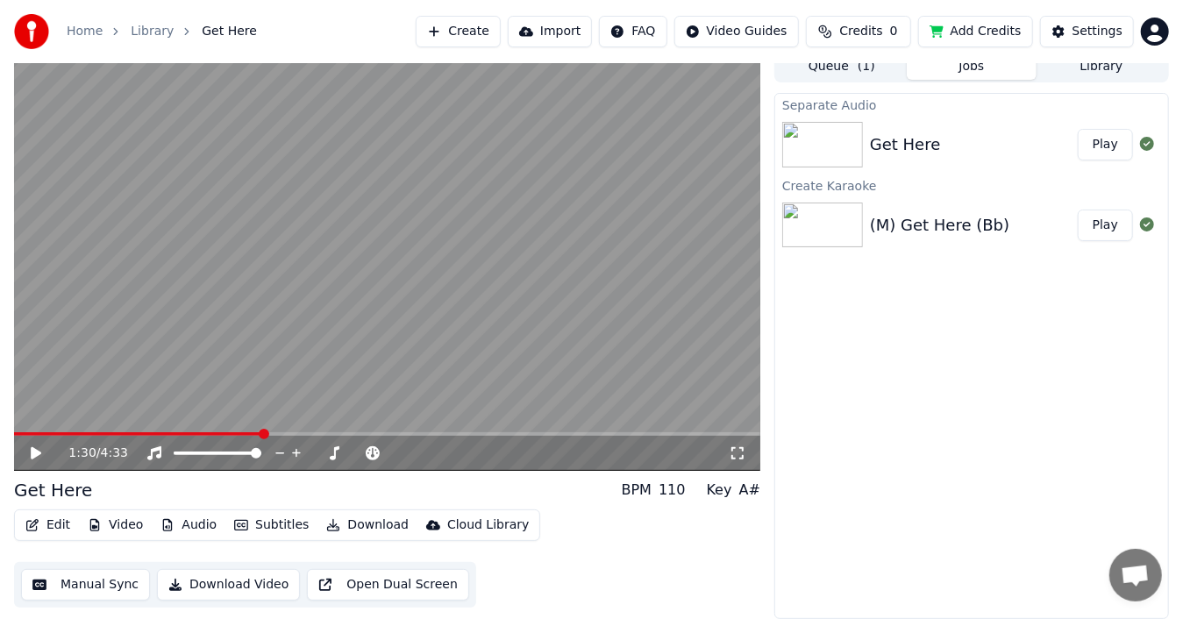
click at [1108, 146] on button "Play" at bounding box center [1105, 145] width 55 height 32
click at [36, 446] on icon at bounding box center [48, 453] width 40 height 14
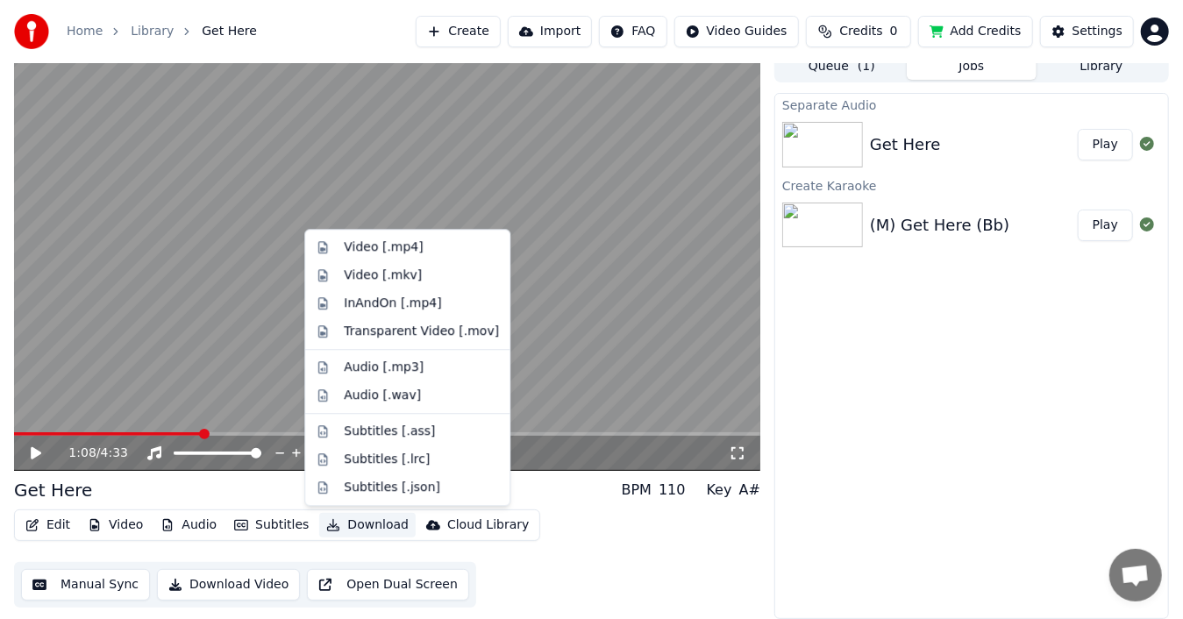
click at [348, 523] on button "Download" at bounding box center [367, 525] width 96 height 25
click at [408, 240] on div "Video [.mp4]" at bounding box center [383, 247] width 79 height 18
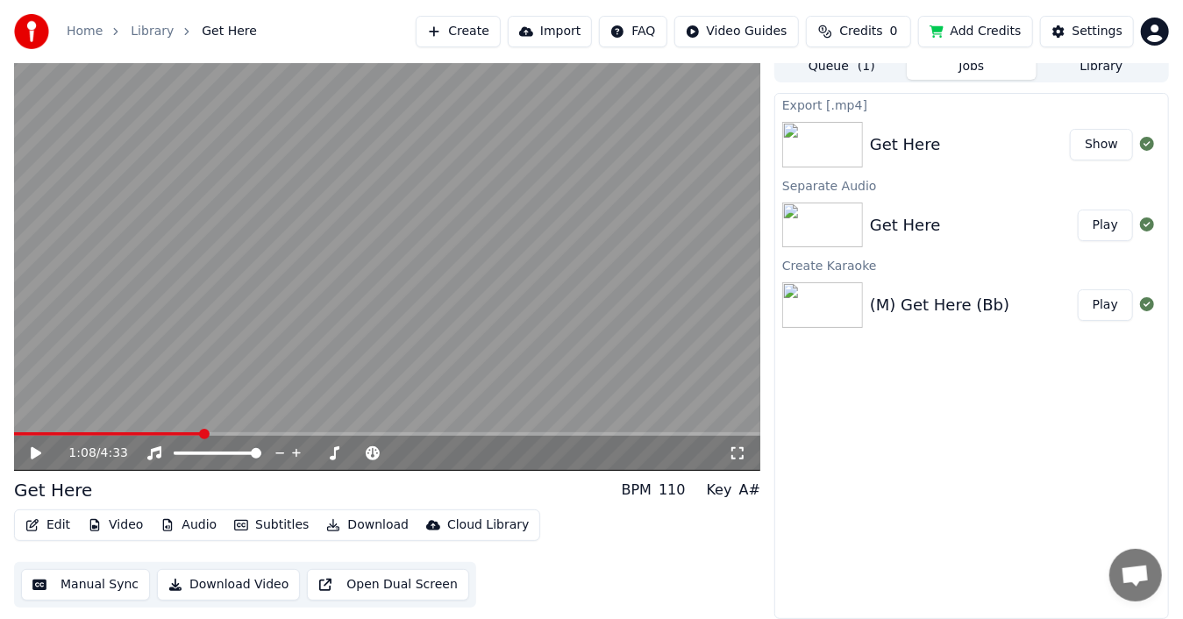
click at [1105, 146] on button "Show" at bounding box center [1101, 145] width 63 height 32
